Goal: Task Accomplishment & Management: Manage account settings

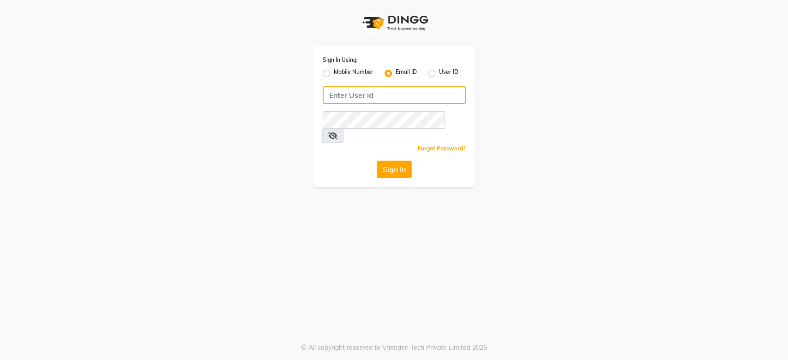
click at [359, 100] on input "Username" at bounding box center [394, 95] width 143 height 18
type input "jaimi07308@yahoo.com"
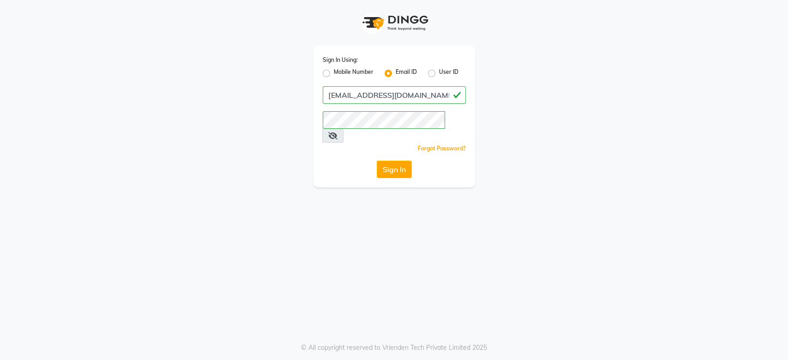
click at [337, 132] on icon at bounding box center [332, 135] width 9 height 7
click at [397, 164] on div "Sign In Using: Mobile Number Email ID User ID jaimi07308@yahoo.com Remember me …" at bounding box center [393, 117] width 161 height 142
click at [396, 161] on button "Sign In" at bounding box center [393, 170] width 35 height 18
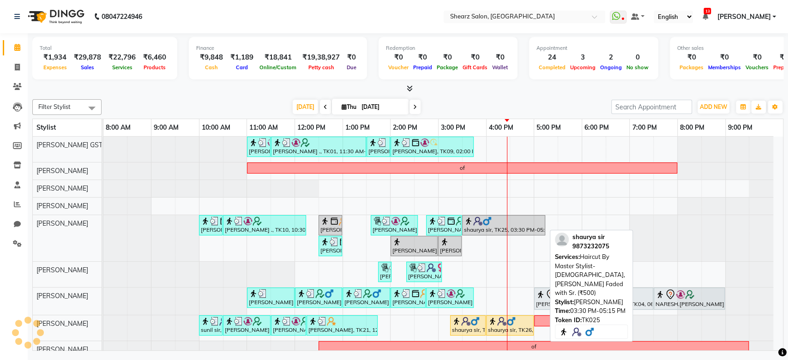
click at [477, 220] on img at bounding box center [477, 220] width 9 height 9
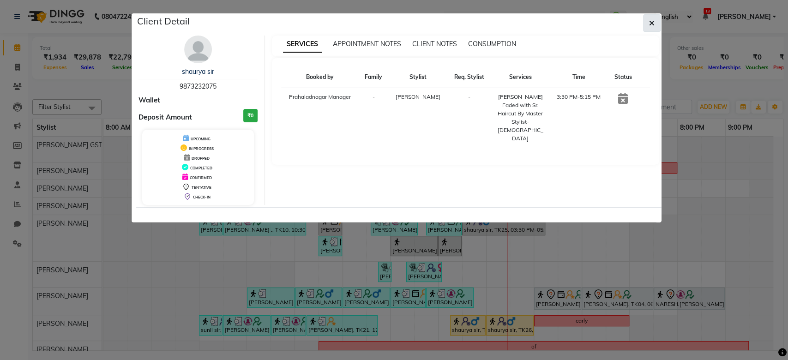
click at [649, 20] on icon "button" at bounding box center [652, 22] width 6 height 7
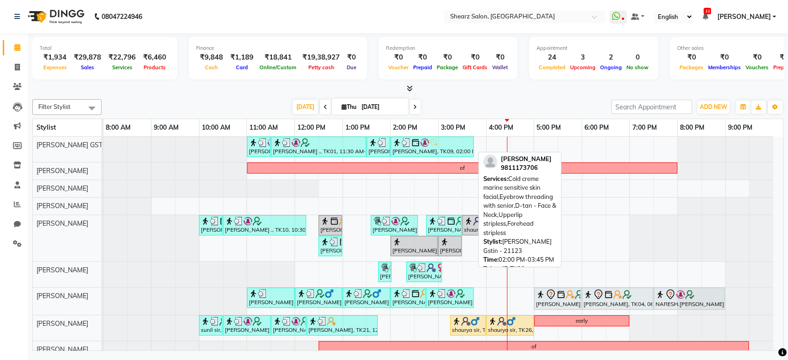
click at [430, 144] on img at bounding box center [433, 142] width 9 height 9
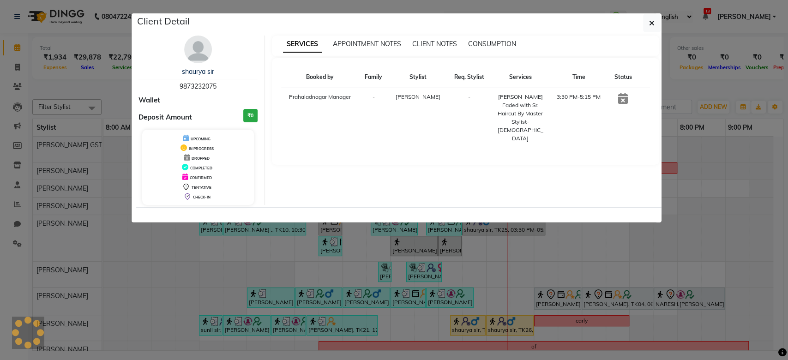
select select "3"
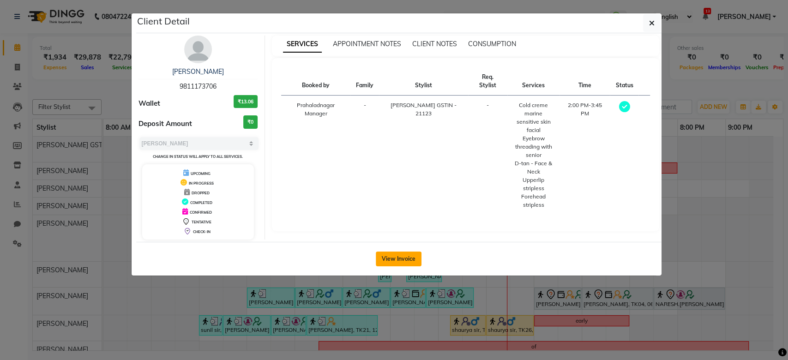
click at [397, 265] on button "View Invoice" at bounding box center [399, 258] width 46 height 15
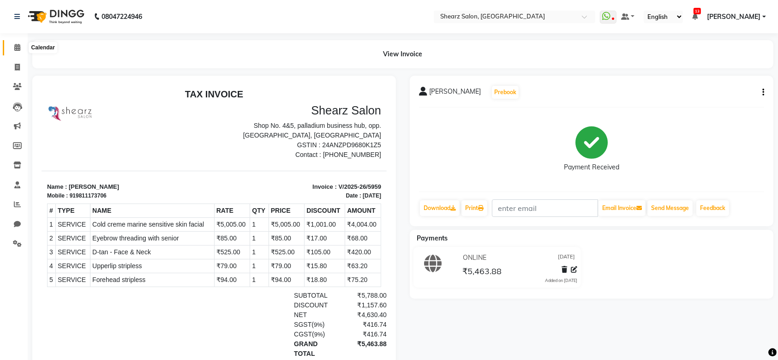
click at [13, 45] on span at bounding box center [17, 47] width 16 height 11
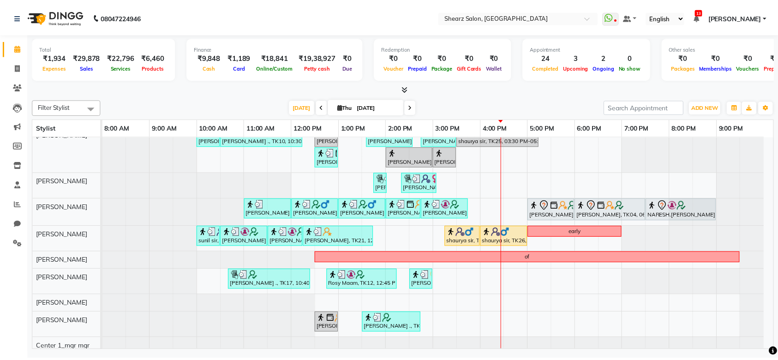
scroll to position [103, 0]
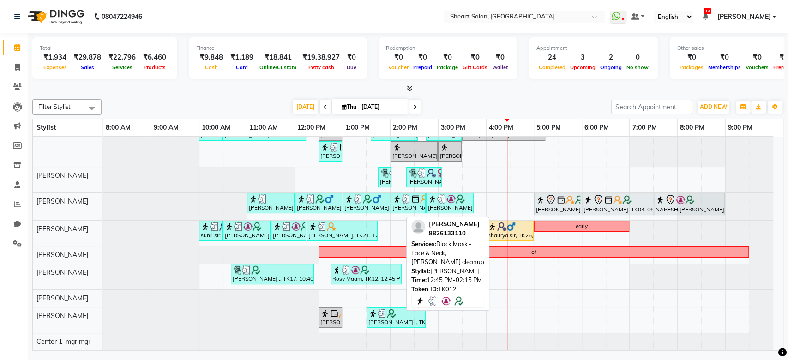
click at [350, 268] on div "Rosy Maam, TK12, 12:45 PM-02:15 PM, Black Mask - Face & Neck,[PERSON_NAME] clea…" at bounding box center [365, 274] width 69 height 18
select select "3"
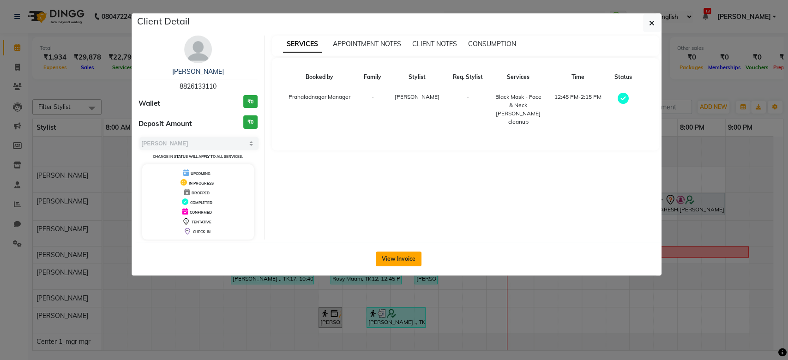
click at [389, 256] on button "View Invoice" at bounding box center [399, 258] width 46 height 15
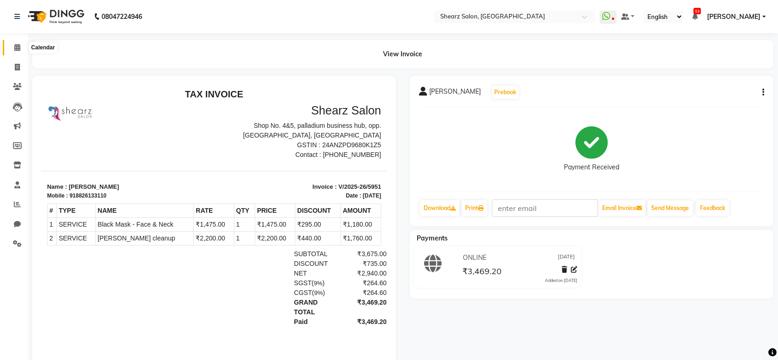
click at [19, 48] on icon at bounding box center [17, 47] width 6 height 7
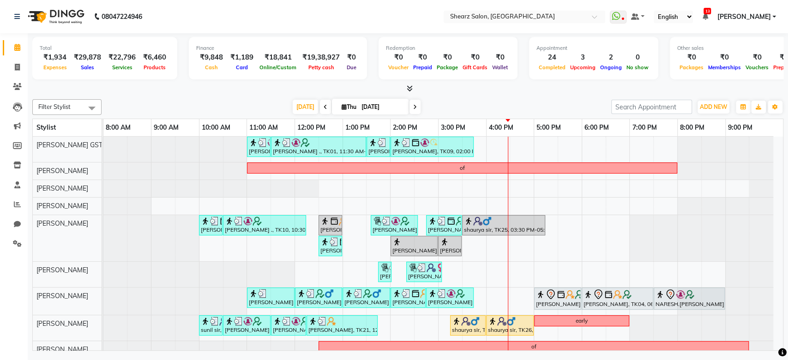
click at [511, 24] on nav "08047224946 Select Location × Shearz Salon, Prahaladnagar WhatsApp Status ✕ Sta…" at bounding box center [394, 16] width 788 height 33
click at [507, 20] on input "text" at bounding box center [515, 17] width 134 height 9
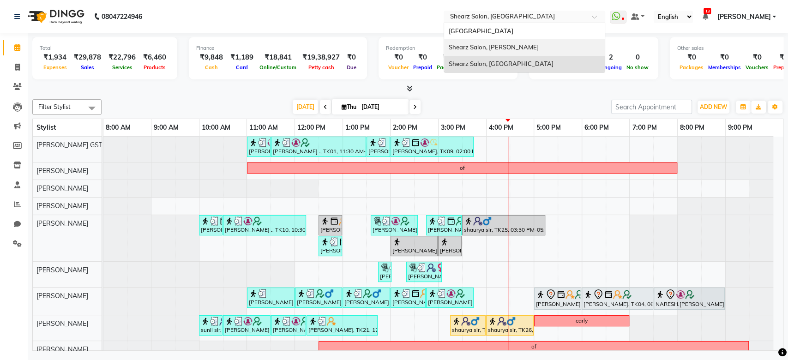
click at [509, 47] on span "Shearz Salon, Shela" at bounding box center [493, 46] width 90 height 7
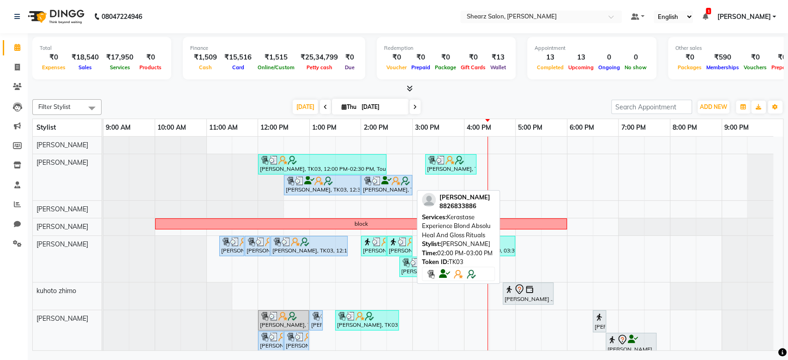
click at [391, 185] on div "Hamid Rashid, TK03, 02:00 PM-03:00 PM, Kerastase Experience Blond Absolu Heal A…" at bounding box center [386, 185] width 49 height 18
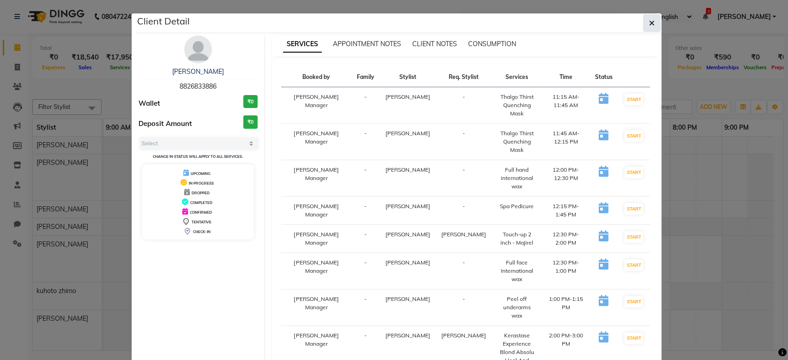
click at [649, 28] on span "button" at bounding box center [652, 22] width 6 height 9
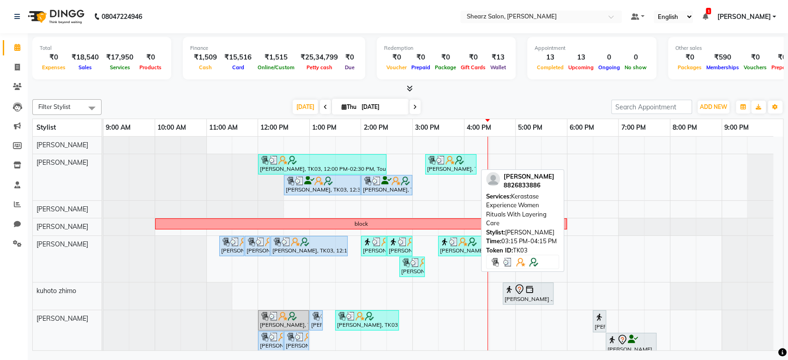
click at [439, 157] on img at bounding box center [440, 159] width 9 height 9
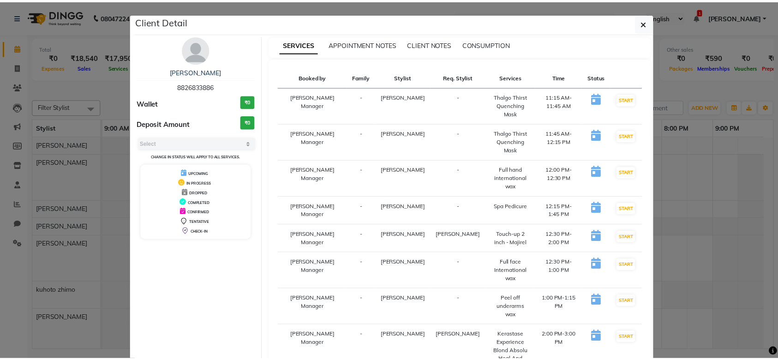
scroll to position [282, 0]
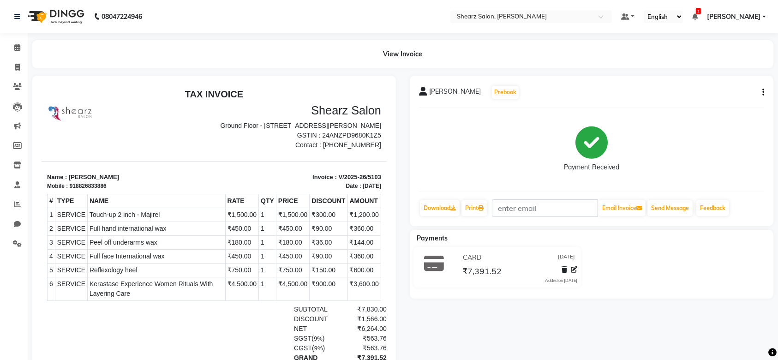
click at [762, 92] on icon "button" at bounding box center [763, 92] width 2 height 0
click at [17, 40] on link "Calendar" at bounding box center [14, 47] width 22 height 15
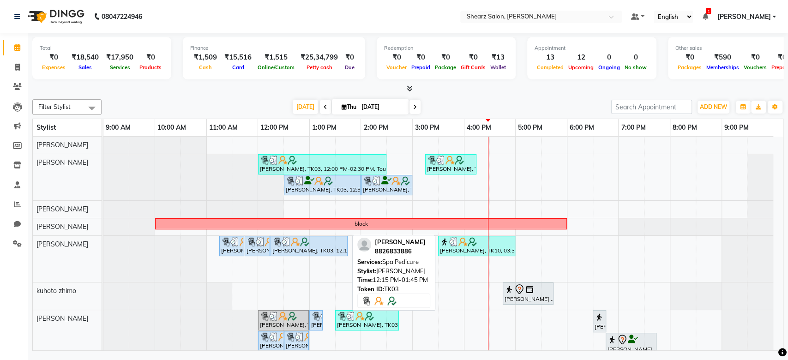
click at [309, 254] on link "Hamid Rashid, TK03, 12:15 PM-01:45 PM, Spa Pedicure" at bounding box center [308, 246] width 77 height 20
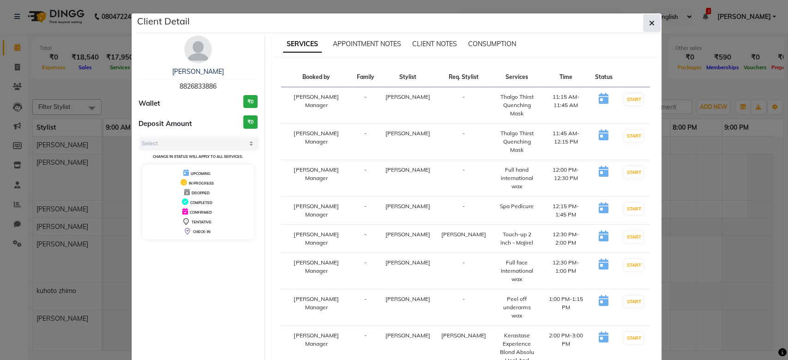
click at [649, 24] on icon "button" at bounding box center [652, 22] width 6 height 7
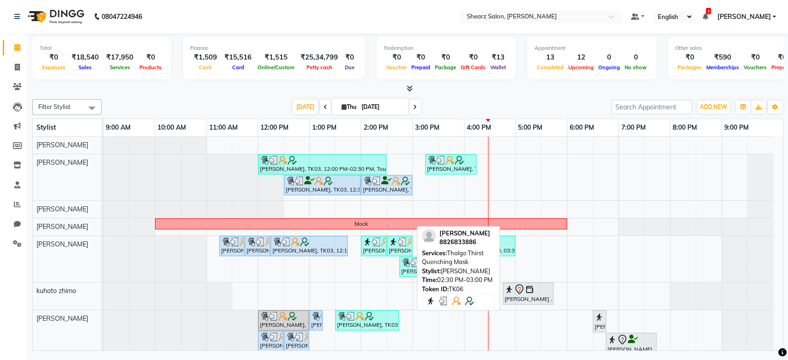
click at [391, 252] on div "Hamid Rashid, TK06, 02:30 PM-03:00 PM, Thalgo Thirst Quenching Mask" at bounding box center [400, 246] width 24 height 18
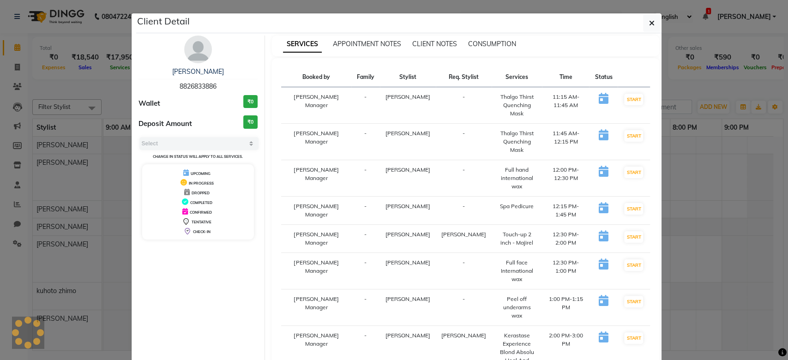
select select "3"
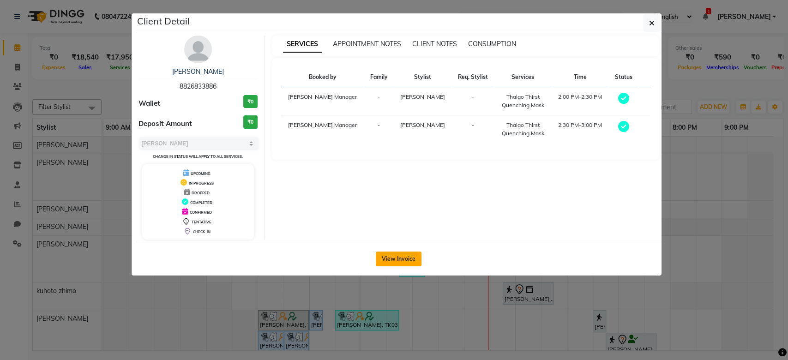
click at [402, 262] on button "View Invoice" at bounding box center [399, 258] width 46 height 15
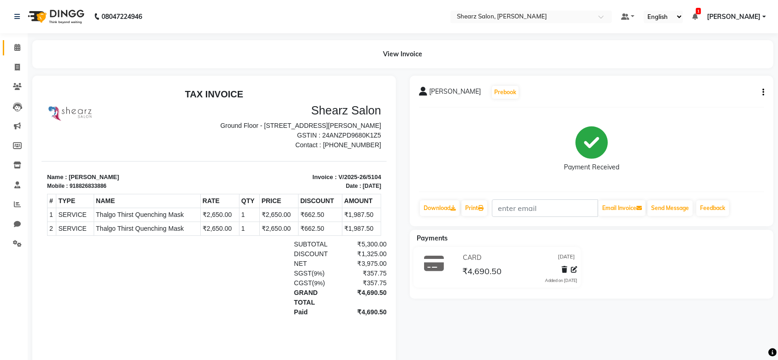
click at [19, 54] on link "Calendar" at bounding box center [14, 47] width 22 height 15
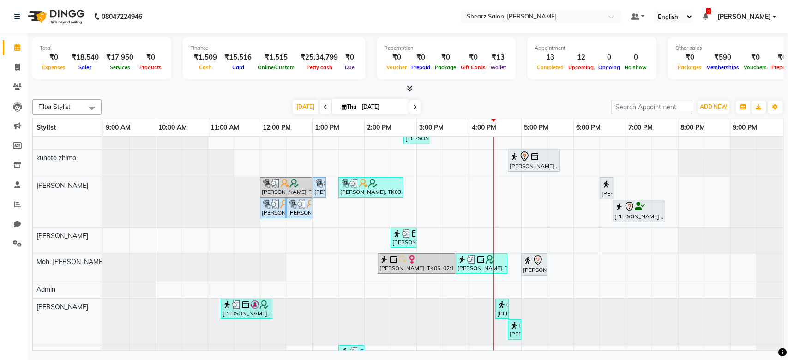
scroll to position [152, 0]
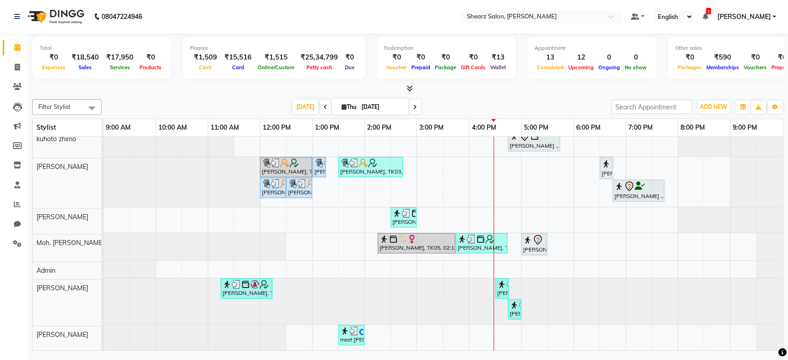
click at [413, 111] on span at bounding box center [414, 107] width 11 height 14
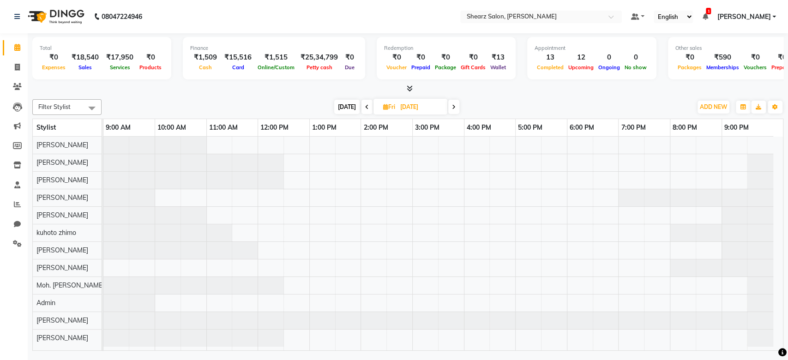
scroll to position [0, 0]
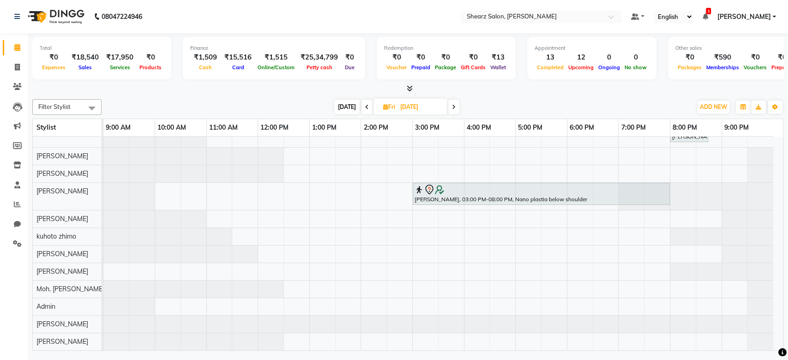
click at [335, 98] on div "Filter Stylist Select All AakashKumar Nai Admin Arvind S Devda Asha Chavariya D…" at bounding box center [407, 223] width 751 height 255
click at [340, 105] on span "[DATE]" at bounding box center [346, 107] width 25 height 14
type input "[DATE]"
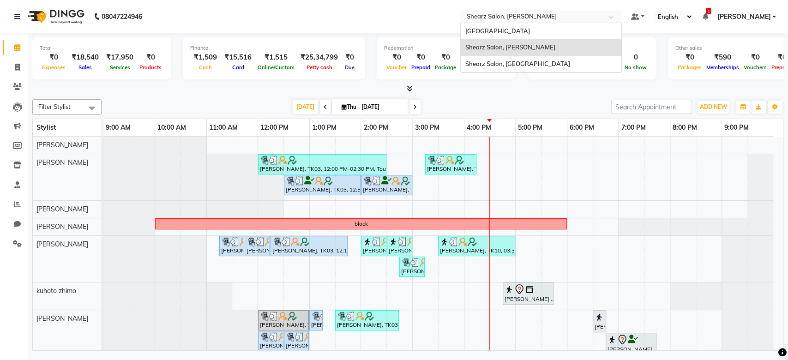
click at [513, 14] on input "text" at bounding box center [532, 17] width 134 height 9
click at [513, 67] on div "Shearz Salon, [GEOGRAPHIC_DATA]" at bounding box center [540, 64] width 161 height 17
